Goal: Communication & Community: Share content

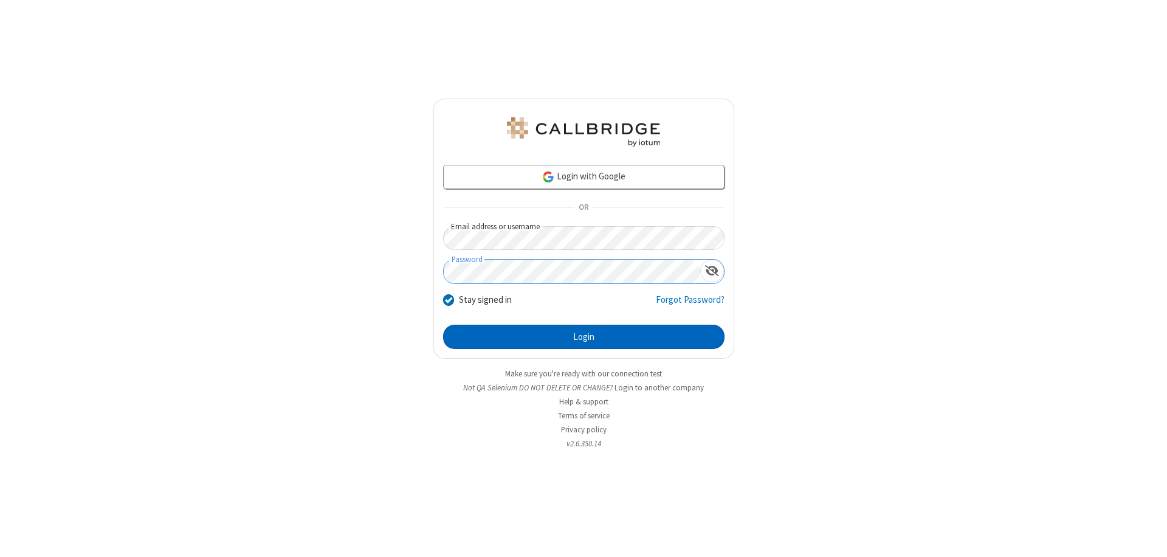
click at [583, 337] on button "Login" at bounding box center [583, 337] width 281 height 24
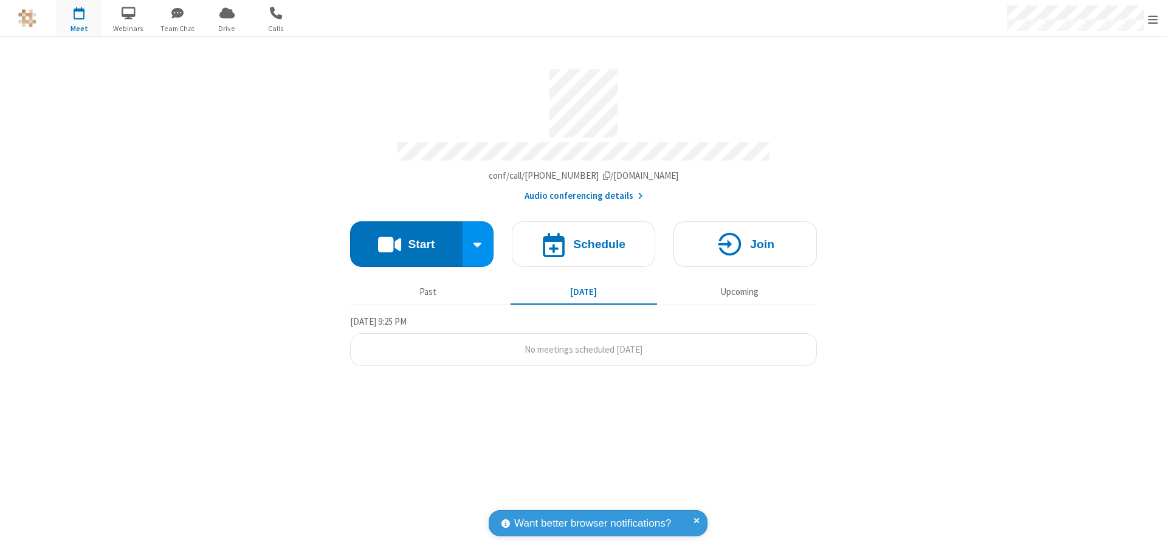
click at [406, 238] on button "Start" at bounding box center [406, 244] width 112 height 46
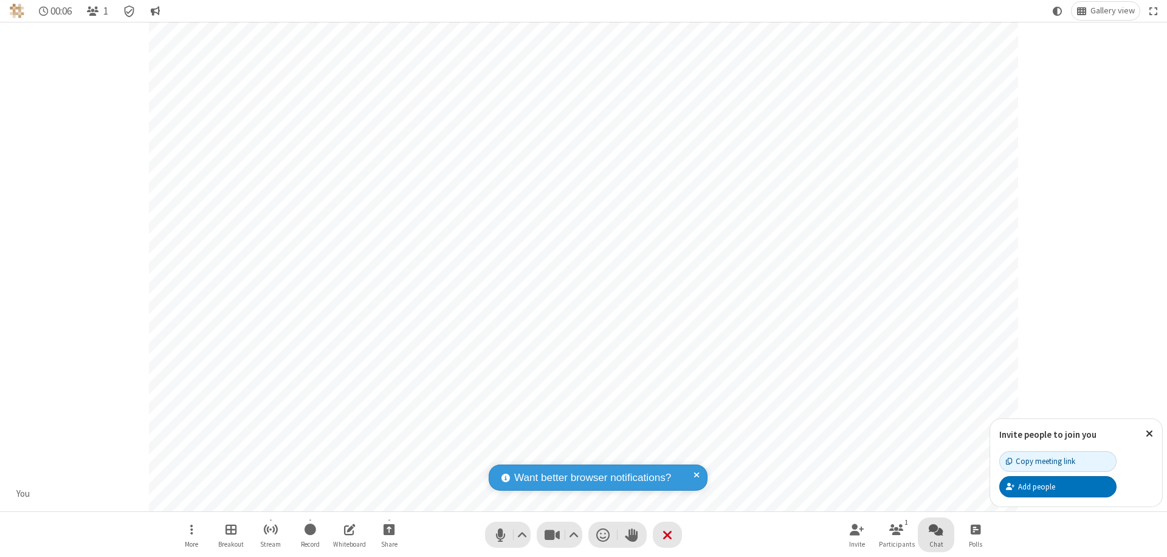
click at [936, 529] on span "Open chat" at bounding box center [936, 528] width 15 height 15
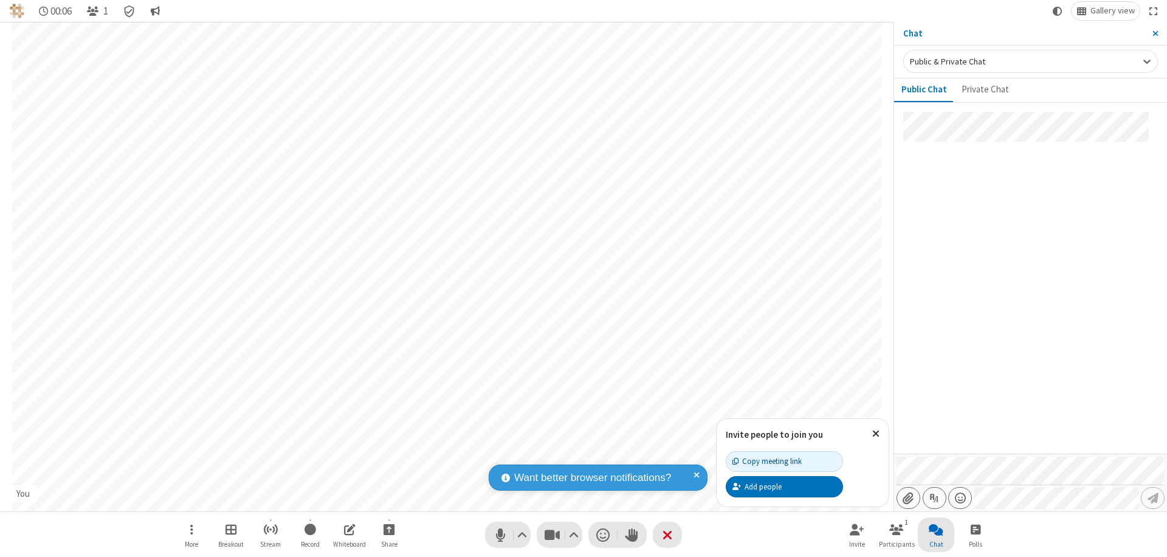
type input "C:\fakepath\doc_test.docx"
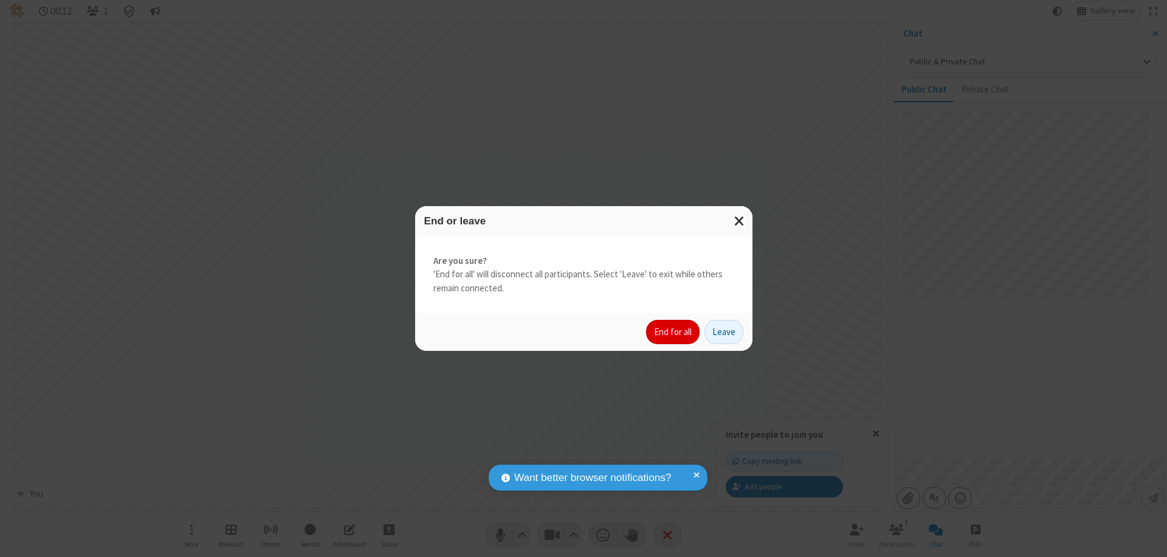
click at [673, 332] on button "End for all" at bounding box center [672, 332] width 53 height 24
